Goal: Use online tool/utility

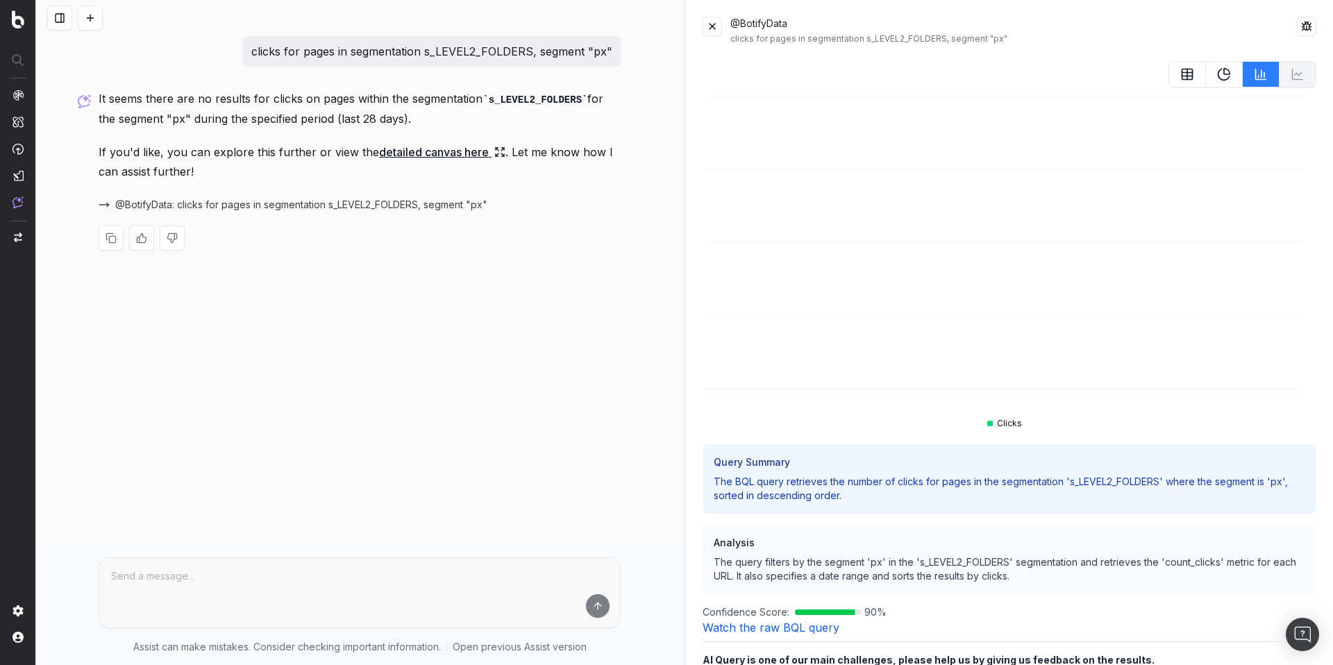
click at [392, 56] on p "clicks for pages in segmentation s_LEVEL2_FOLDERS, segment "px"" at bounding box center [431, 51] width 361 height 19
copy p "clicks for pages in segmentation s_LEVEL2_FOLDERS, segment "px""
click at [1180, 67] on icon at bounding box center [1187, 74] width 14 height 14
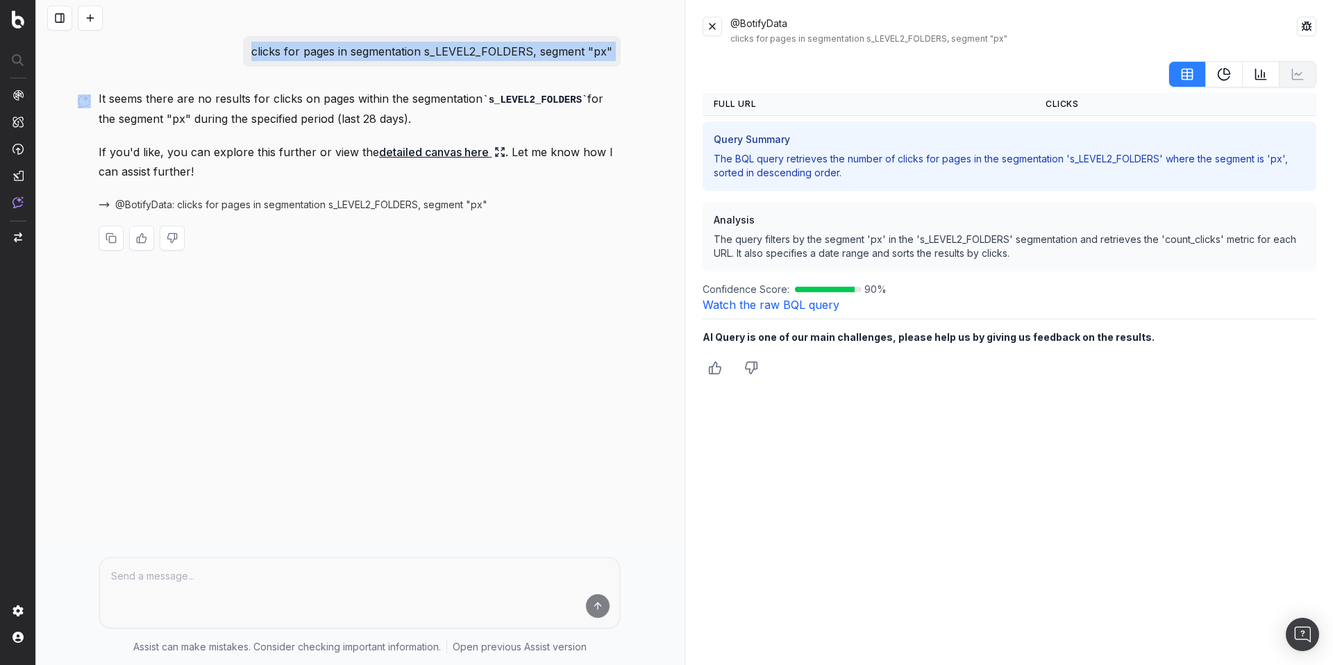
click at [1204, 74] on button at bounding box center [1187, 74] width 37 height 26
click at [1221, 70] on icon at bounding box center [1224, 74] width 14 height 14
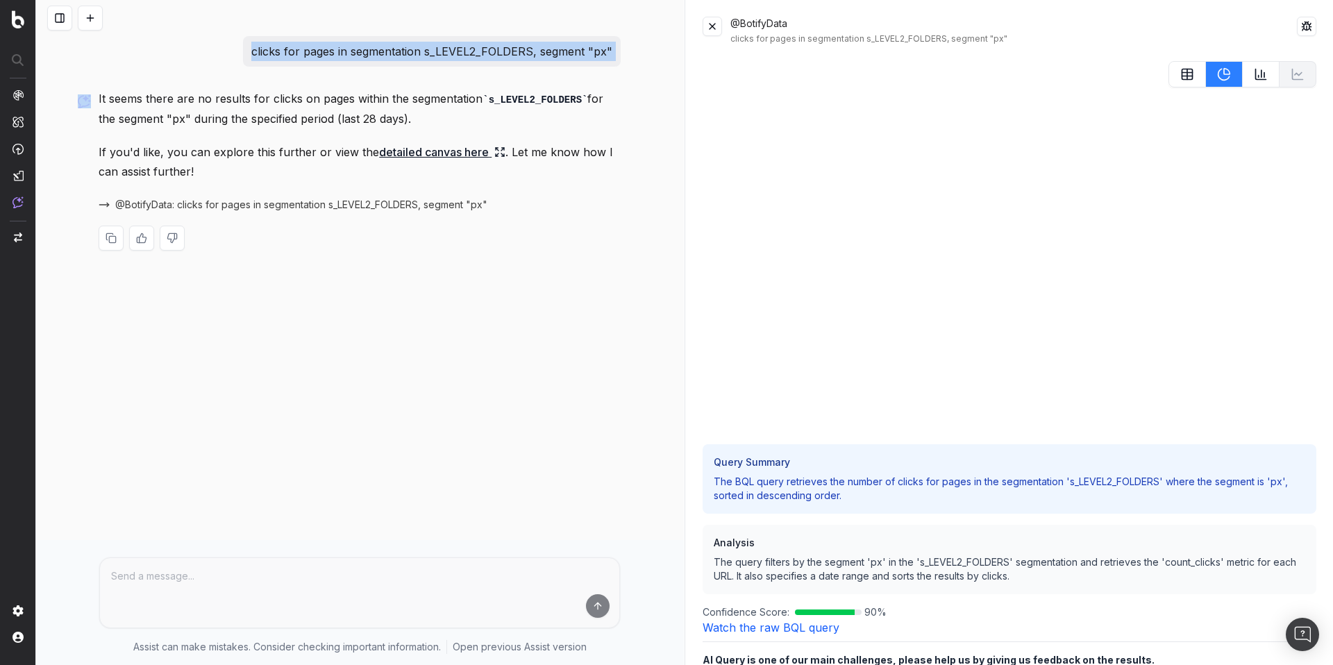
click at [1243, 71] on button at bounding box center [1261, 74] width 37 height 26
click at [1169, 74] on button at bounding box center [1187, 74] width 37 height 26
